Goal: Information Seeking & Learning: Compare options

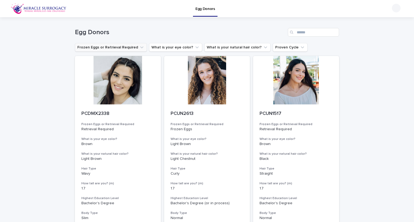
click at [139, 45] on icon "Frozen Eggs or Retrieval Required" at bounding box center [141, 47] width 5 height 5
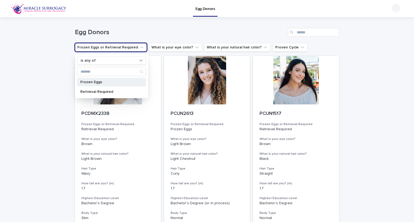
click at [105, 81] on p "Frozen Eggs" at bounding box center [108, 82] width 57 height 4
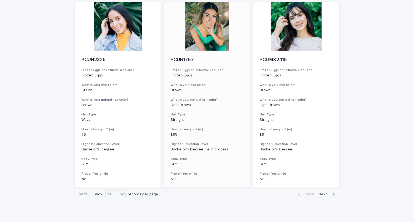
scroll to position [653, 0]
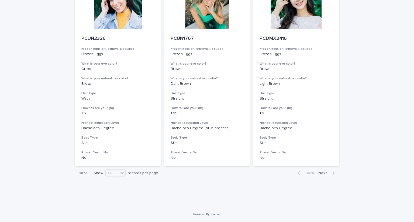
click at [324, 175] on button "Next" at bounding box center [327, 173] width 23 height 5
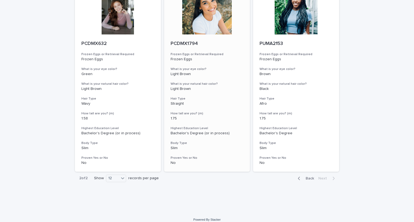
scroll to position [54, 0]
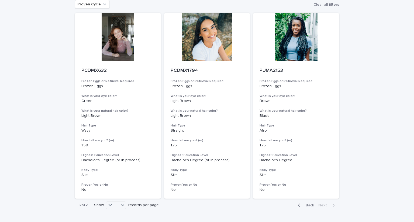
click at [308, 206] on span "Back" at bounding box center [308, 206] width 12 height 4
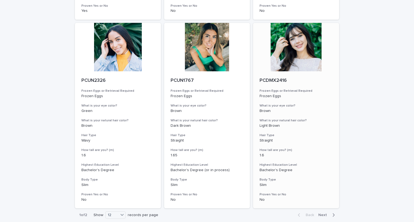
scroll to position [653, 0]
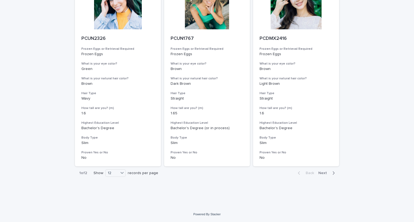
click at [323, 175] on span "Next" at bounding box center [324, 173] width 12 height 4
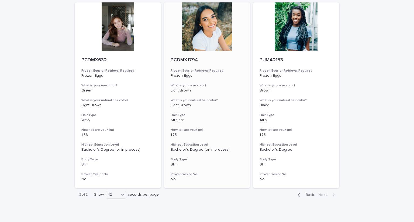
scroll to position [86, 0]
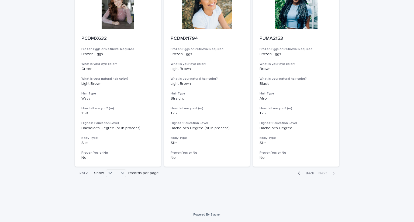
click at [308, 174] on span "Back" at bounding box center [308, 173] width 12 height 4
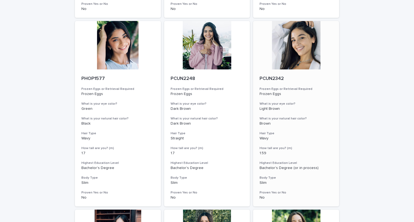
scroll to position [235, 0]
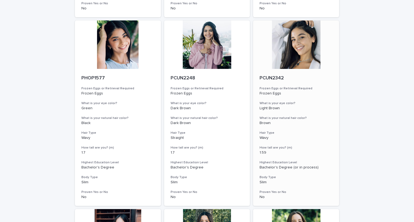
click at [309, 40] on div at bounding box center [296, 44] width 86 height 48
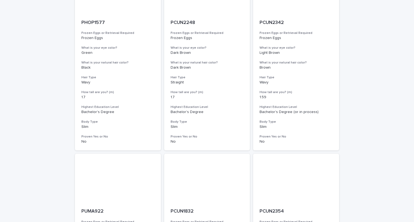
scroll to position [242, 0]
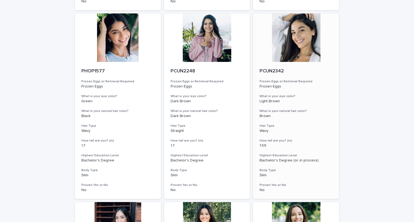
click at [293, 141] on h3 "How tall are you? (m)" at bounding box center [295, 141] width 73 height 4
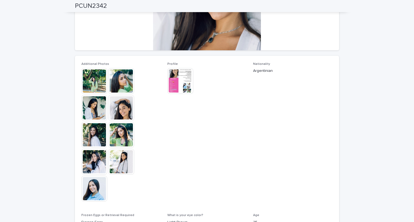
scroll to position [108, 0]
click at [178, 87] on img at bounding box center [180, 81] width 26 height 26
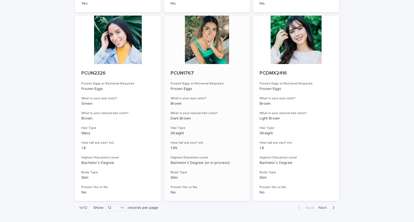
scroll to position [619, 0]
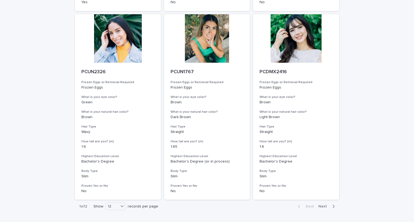
click at [330, 206] on div "button" at bounding box center [332, 206] width 5 height 5
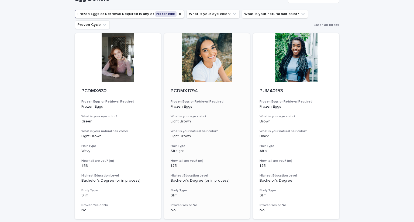
scroll to position [27, 0]
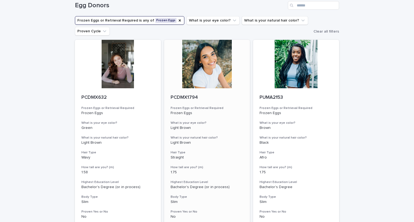
click at [217, 59] on div at bounding box center [207, 64] width 86 height 48
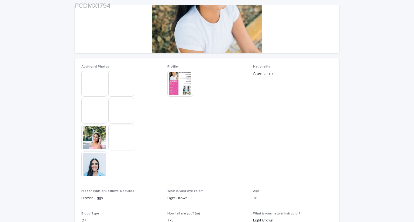
scroll to position [108, 0]
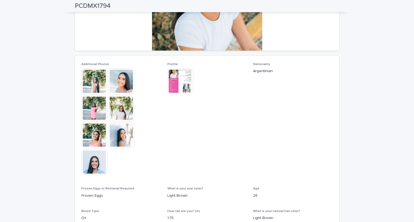
click at [95, 78] on img at bounding box center [94, 81] width 26 height 26
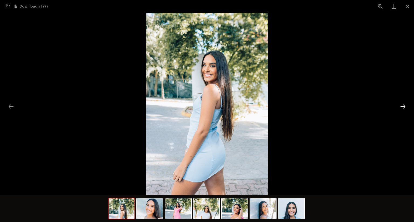
click at [402, 106] on button "Next slide" at bounding box center [402, 106] width 11 height 10
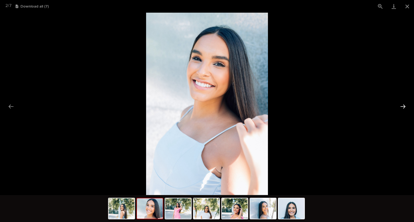
click at [402, 106] on button "Next slide" at bounding box center [402, 106] width 11 height 10
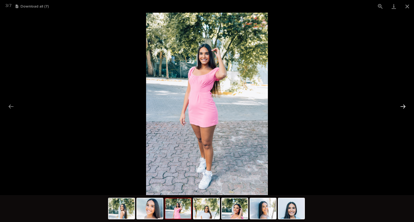
click at [402, 106] on button "Next slide" at bounding box center [402, 106] width 11 height 10
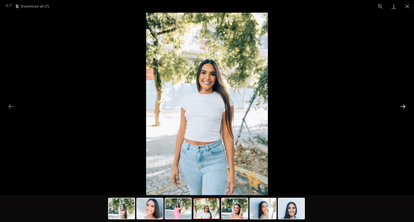
click at [402, 106] on button "Next slide" at bounding box center [402, 106] width 11 height 10
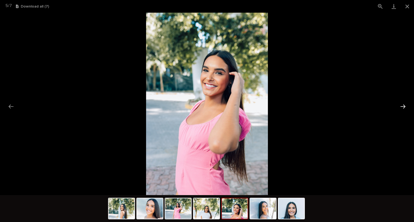
click at [402, 106] on button "Next slide" at bounding box center [402, 106] width 11 height 10
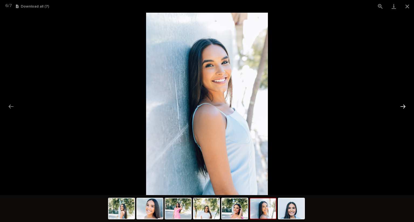
click at [402, 106] on button "Next slide" at bounding box center [402, 106] width 11 height 10
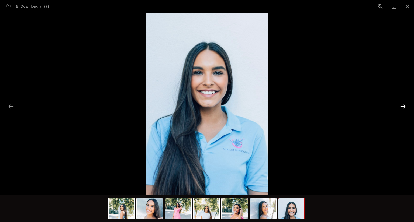
click at [402, 106] on button "Next slide" at bounding box center [402, 106] width 11 height 10
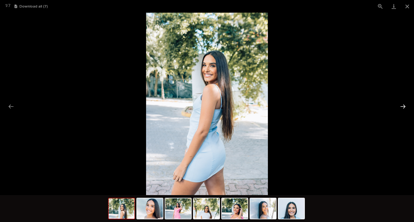
click at [402, 106] on button "Next slide" at bounding box center [402, 106] width 11 height 10
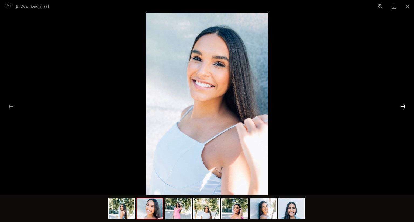
click at [402, 106] on button "Next slide" at bounding box center [402, 106] width 11 height 10
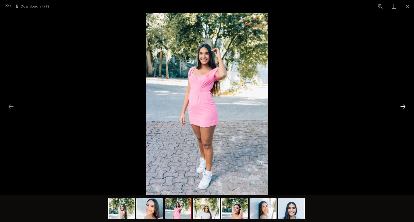
click at [402, 106] on button "Next slide" at bounding box center [402, 106] width 11 height 10
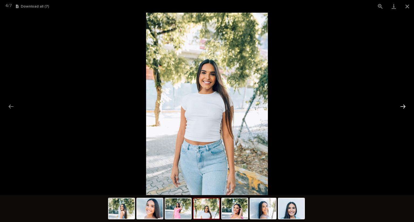
click at [402, 106] on button "Next slide" at bounding box center [402, 106] width 11 height 10
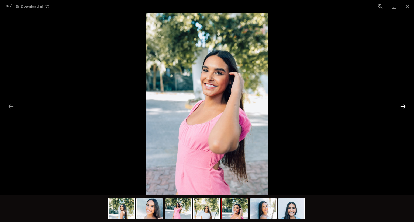
click at [402, 107] on button "Next slide" at bounding box center [402, 106] width 11 height 10
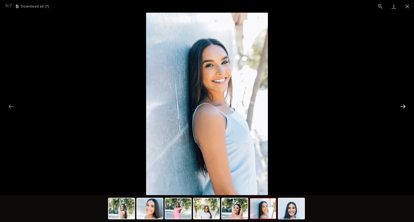
click at [403, 106] on button "Next slide" at bounding box center [402, 106] width 11 height 10
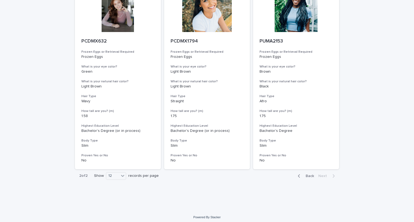
scroll to position [86, 0]
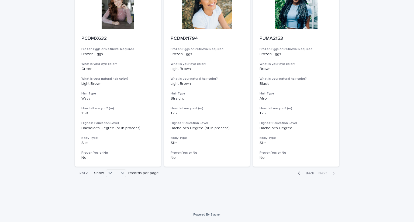
click at [306, 173] on span "Back" at bounding box center [308, 173] width 12 height 4
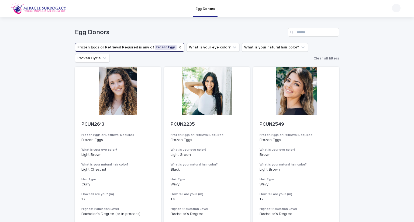
click at [178, 47] on icon "Frozen Eggs or Retrieval Required" at bounding box center [179, 47] width 2 height 2
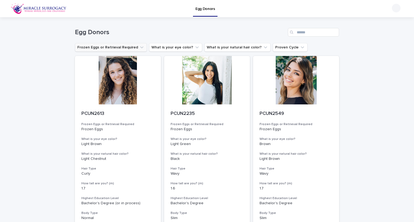
click at [139, 48] on icon "Frozen Eggs or Retrieval Required" at bounding box center [141, 47] width 5 height 5
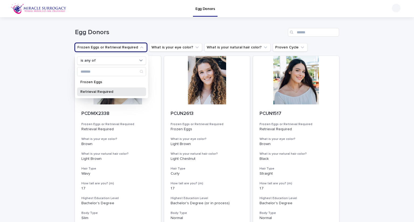
click at [100, 91] on p "Retrieval Required" at bounding box center [108, 92] width 57 height 4
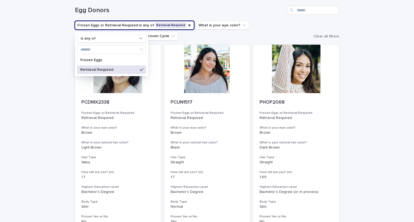
scroll to position [54, 0]
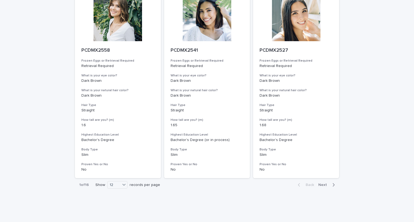
scroll to position [646, 0]
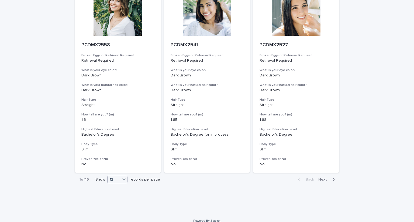
click at [121, 182] on div at bounding box center [124, 179] width 6 height 6
click at [112, 202] on div "36" at bounding box center [116, 200] width 20 height 6
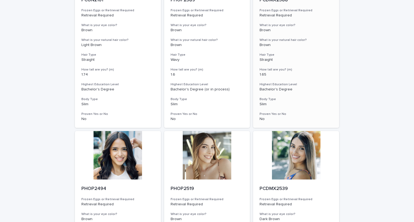
scroll to position [323, 0]
